Goal: Information Seeking & Learning: Check status

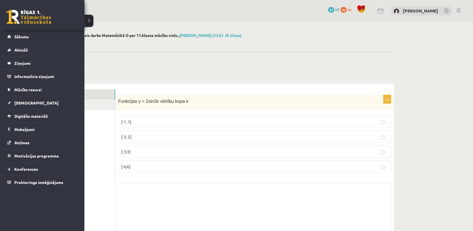
click at [10, 16] on link at bounding box center [28, 17] width 45 height 14
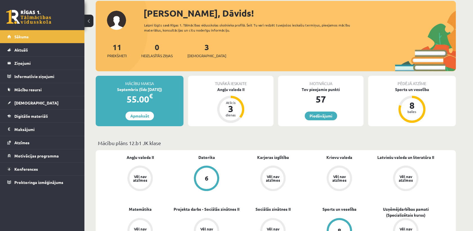
scroll to position [31, 0]
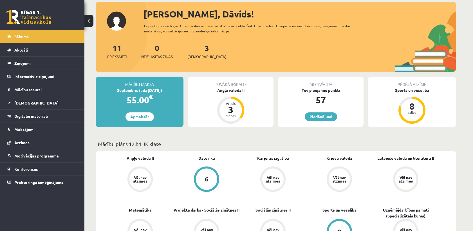
click at [34, 8] on div "0 Dāvanas 57 mP 90 xp" at bounding box center [42, 15] width 84 height 30
click at [43, 17] on link at bounding box center [28, 17] width 45 height 14
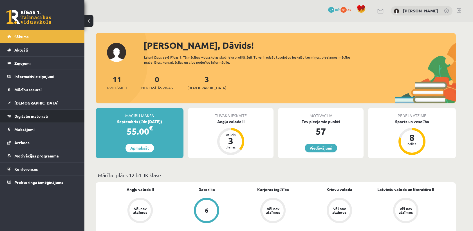
click at [50, 118] on link "Digitālie materiāli" at bounding box center [42, 115] width 70 height 13
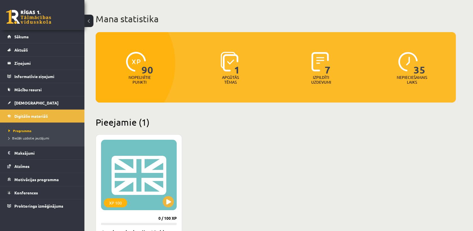
scroll to position [94, 0]
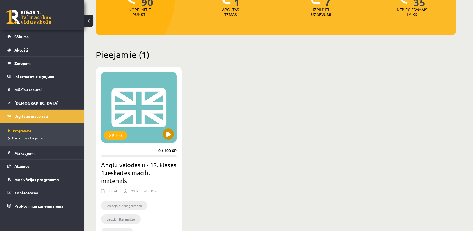
click at [168, 139] on div "XP 100" at bounding box center [139, 107] width 76 height 70
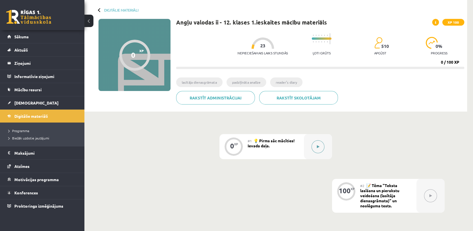
scroll to position [125, 0]
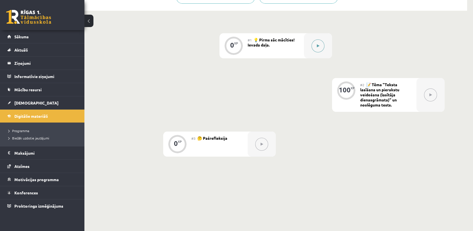
click at [317, 48] on button at bounding box center [317, 45] width 13 height 13
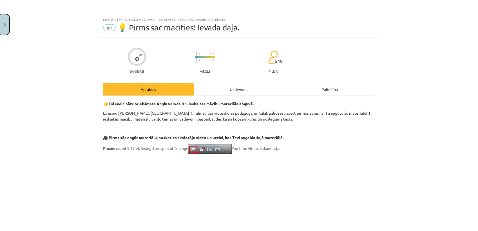
click at [5, 26] on button "Close" at bounding box center [5, 24] width 10 height 21
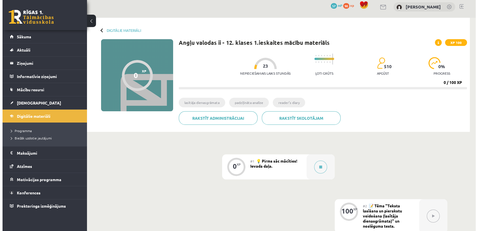
scroll to position [0, 0]
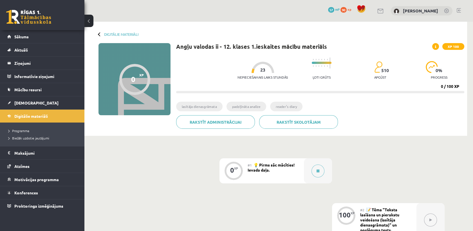
click at [296, 168] on div "#1 💡 Pirms sāc mācīties! Ievada daļa." at bounding box center [276, 170] width 56 height 25
click at [313, 170] on button at bounding box center [317, 170] width 13 height 13
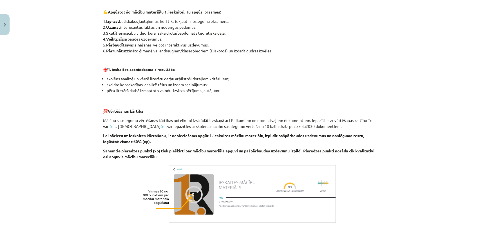
scroll to position [299, 0]
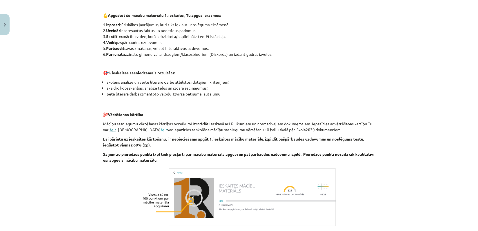
click at [112, 130] on link "šeit" at bounding box center [112, 129] width 7 height 5
click at [160, 130] on link "šeit" at bounding box center [163, 129] width 7 height 5
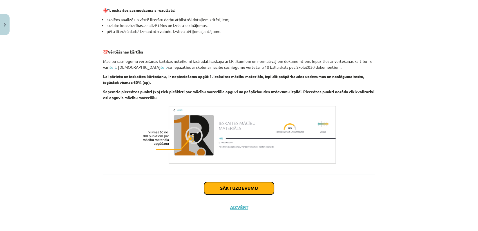
click at [251, 186] on button "Sākt uzdevumu" at bounding box center [239, 188] width 70 height 12
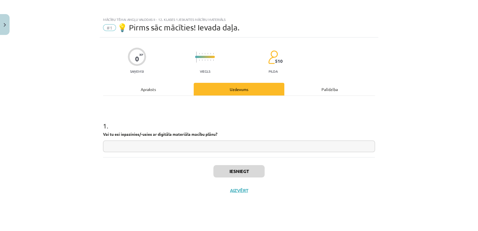
click at [177, 148] on input "text" at bounding box center [239, 146] width 272 height 12
type input "**"
click at [230, 173] on button "Iesniegt" at bounding box center [238, 171] width 51 height 12
click at [247, 194] on button "Nākamā nodarbība" at bounding box center [238, 193] width 55 height 13
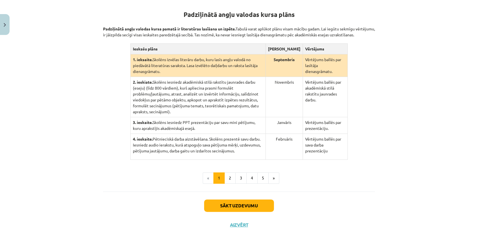
scroll to position [120, 0]
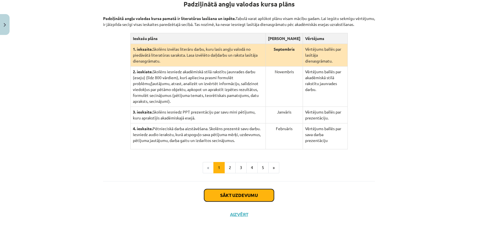
click at [245, 189] on button "Sākt uzdevumu" at bounding box center [239, 195] width 70 height 12
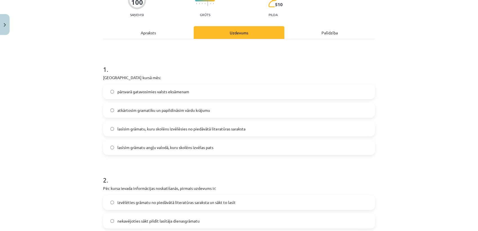
scroll to position [77, 0]
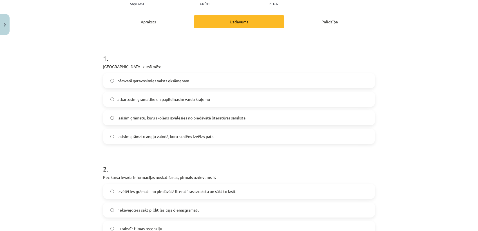
click at [180, 120] on span "lasīsim grāmatu, kuru skolēns izvēlēsies no piedāvātā literatūras saraksta" at bounding box center [181, 118] width 128 height 6
click at [176, 134] on span "lasīsim grāmatu angļu valodā, kuru skolēns izvēlas pats" at bounding box center [165, 136] width 96 height 6
click at [174, 117] on span "lasīsim grāmatu, kuru skolēns izvēlēsies no piedāvātā literatūras saraksta" at bounding box center [181, 118] width 128 height 6
click at [170, 141] on label "lasīsim grāmatu angļu valodā, kuru skolēns izvēlas pats" at bounding box center [239, 136] width 271 height 14
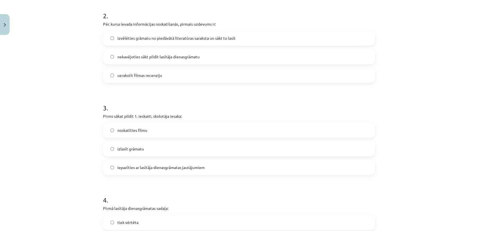
scroll to position [233, 0]
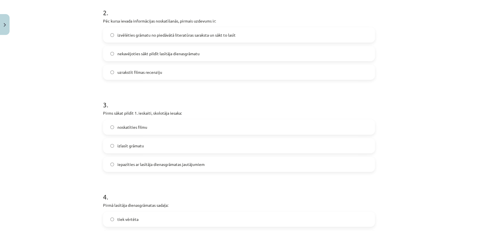
click at [176, 146] on label "izlasīt grāmatu" at bounding box center [239, 145] width 271 height 14
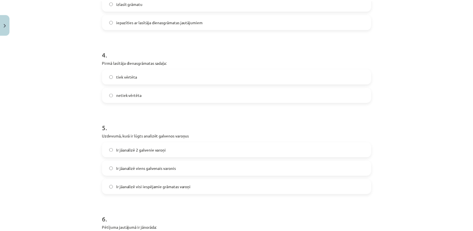
scroll to position [187, 0]
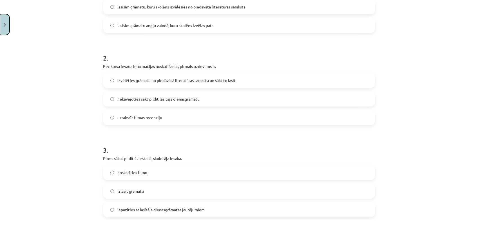
click at [4, 18] on button "Close" at bounding box center [5, 24] width 10 height 21
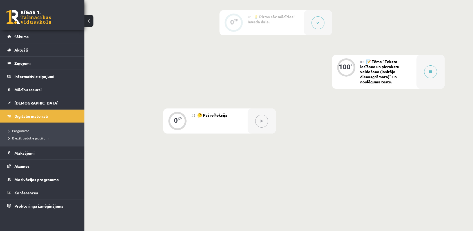
scroll to position [149, 0]
click at [45, 21] on link at bounding box center [28, 17] width 45 height 14
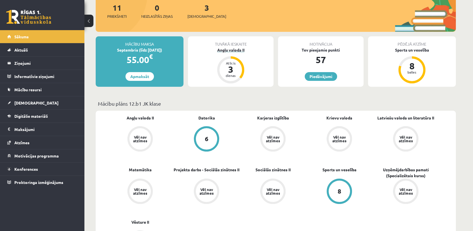
scroll to position [62, 0]
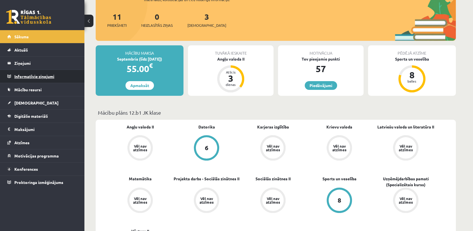
click at [45, 77] on legend "Informatīvie ziņojumi 0" at bounding box center [45, 76] width 63 height 13
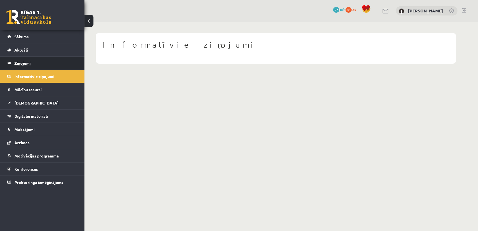
click at [47, 63] on legend "Ziņojumi 0" at bounding box center [45, 63] width 63 height 13
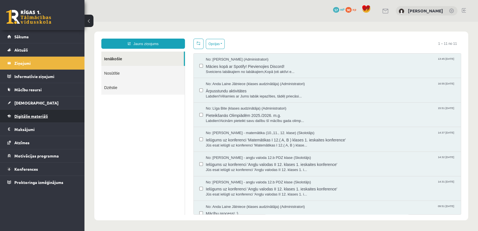
click at [54, 111] on link "Digitālie materiāli" at bounding box center [42, 115] width 70 height 13
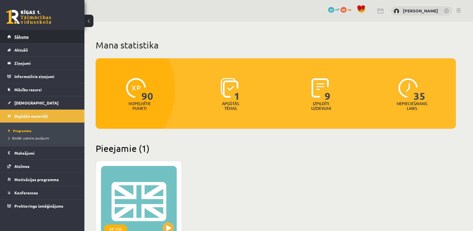
click at [46, 34] on link "Sākums" at bounding box center [42, 36] width 70 height 13
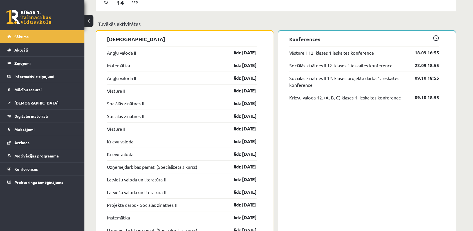
scroll to position [437, 0]
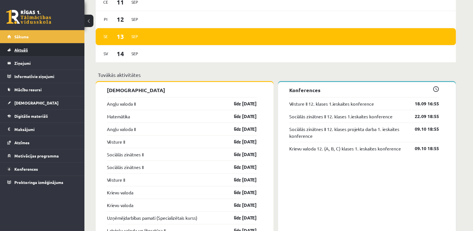
click at [37, 51] on link "Aktuāli" at bounding box center [42, 49] width 70 height 13
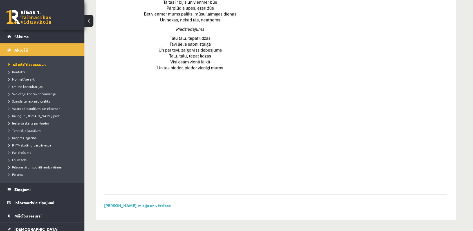
scroll to position [382, 0]
click at [39, 10] on link at bounding box center [28, 17] width 45 height 14
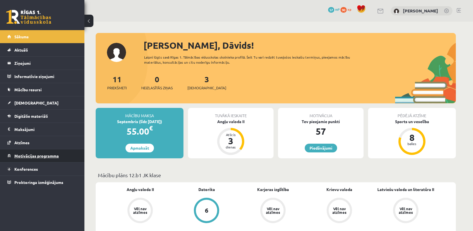
scroll to position [62, 0]
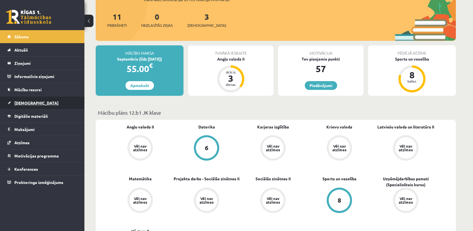
click at [33, 108] on link "[DEMOGRAPHIC_DATA]" at bounding box center [42, 102] width 70 height 13
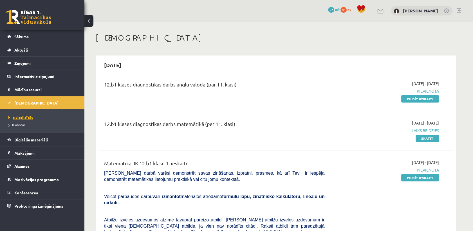
click at [27, 116] on span "Neizpildītās" at bounding box center [20, 117] width 24 height 5
click at [20, 123] on span "Izlabotās" at bounding box center [16, 124] width 17 height 5
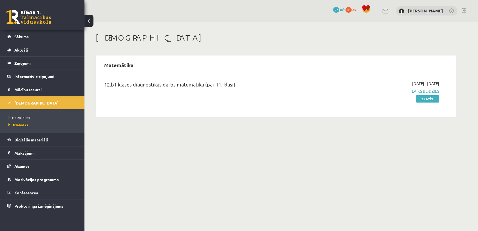
click at [170, 82] on div "12.b1 klases diagnostikas darbs matemātikā (par 11. klasi)" at bounding box center [214, 85] width 220 height 10
click at [433, 99] on link "Skatīt" at bounding box center [426, 98] width 23 height 7
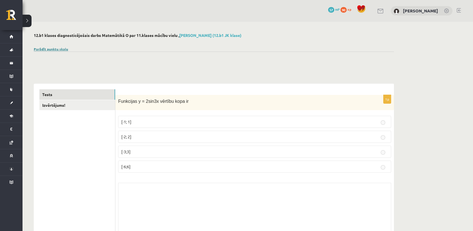
click at [64, 48] on link "Parādīt punktu skalu" at bounding box center [51, 49] width 34 height 5
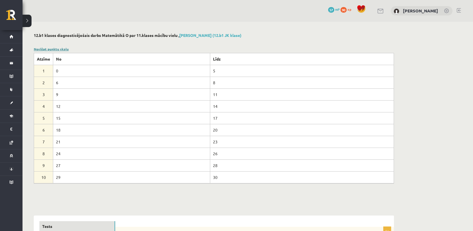
click at [54, 48] on link "Noslēpt punktu skalu" at bounding box center [51, 49] width 35 height 5
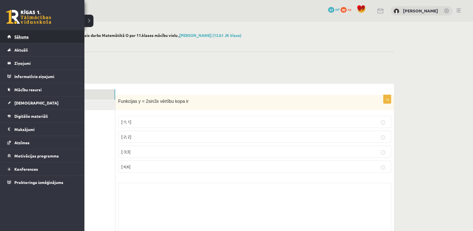
click at [33, 37] on link "Sākums" at bounding box center [42, 36] width 70 height 13
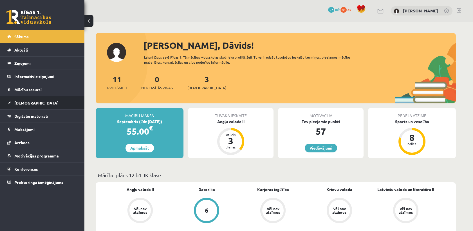
click at [48, 99] on link "[DEMOGRAPHIC_DATA]" at bounding box center [42, 102] width 70 height 13
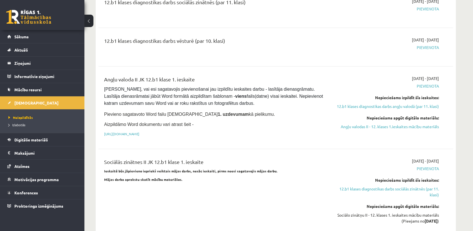
scroll to position [437, 0]
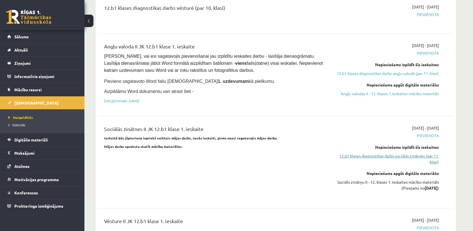
click at [434, 153] on link "12.b1 klases diagnostikas darbs sociālās zinātnēs (par 11. klasi)" at bounding box center [386, 159] width 106 height 12
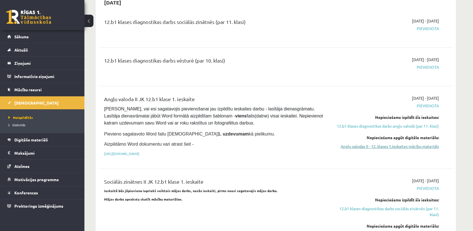
scroll to position [384, 0]
click at [427, 123] on link "12.b1 klases diagnostikas darbs angļu valodā (par 11. klasi)" at bounding box center [386, 126] width 106 height 6
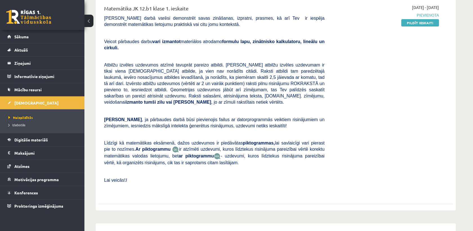
scroll to position [168, 0]
